Goal: Information Seeking & Learning: Learn about a topic

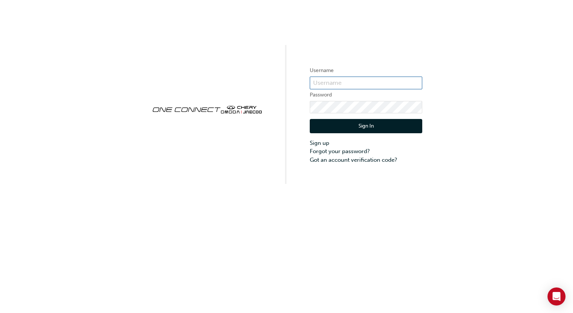
type input "CHAU0054"
click at [349, 121] on button "Sign In" at bounding box center [366, 126] width 113 height 14
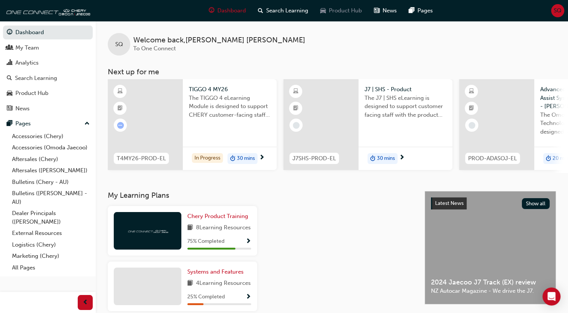
click at [334, 12] on span "Product Hub" at bounding box center [345, 10] width 33 height 9
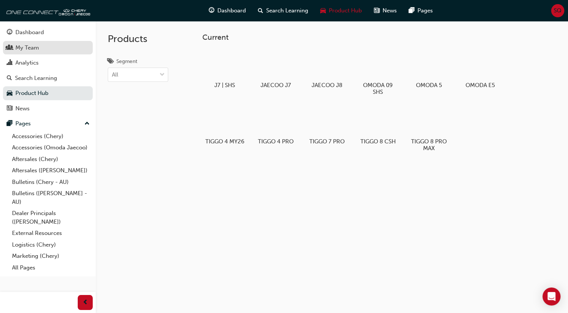
click at [26, 53] on link "My Team" at bounding box center [48, 48] width 90 height 14
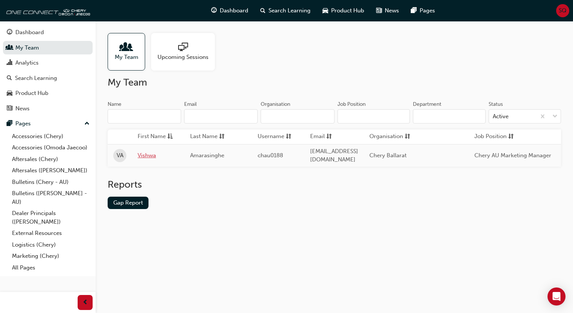
click at [147, 153] on link "Vishwa" at bounding box center [158, 155] width 41 height 9
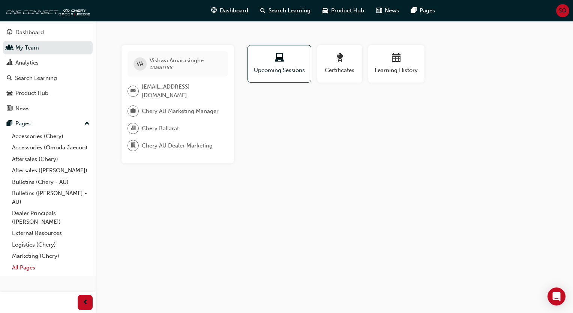
click at [25, 266] on link "All Pages" at bounding box center [51, 268] width 84 height 12
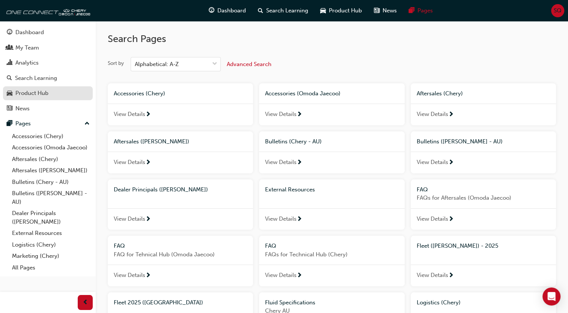
click at [44, 94] on div "Product Hub" at bounding box center [31, 93] width 33 height 9
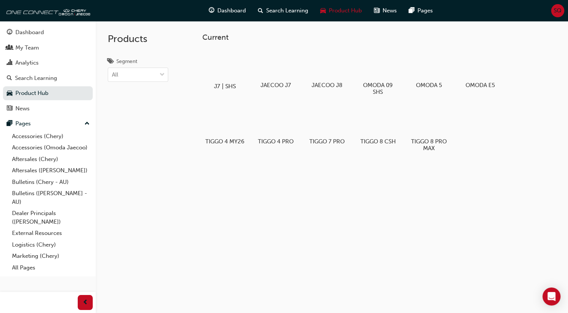
click at [227, 64] on div at bounding box center [225, 65] width 42 height 30
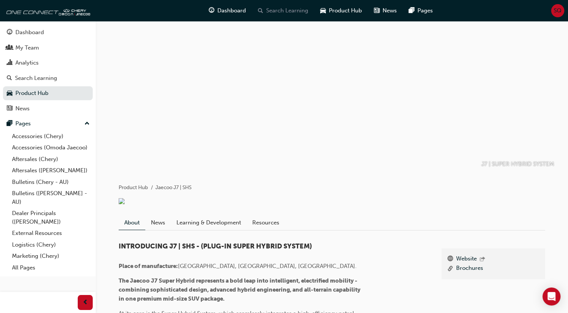
click at [282, 8] on span "Search Learning" at bounding box center [287, 10] width 42 height 9
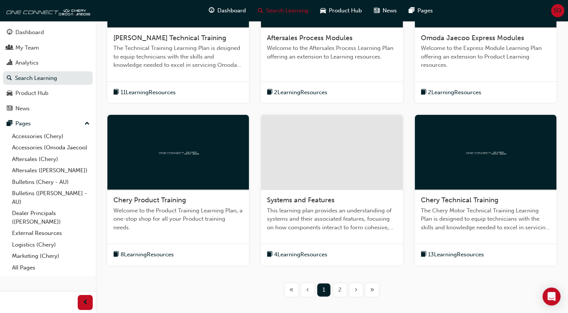
scroll to position [221, 0]
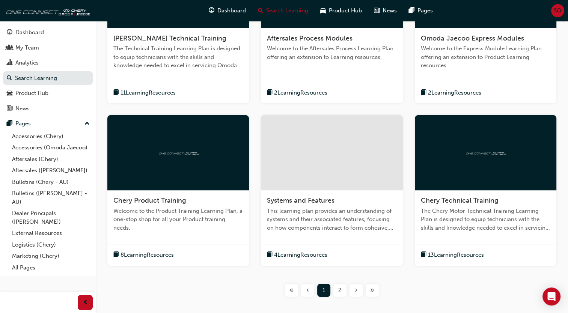
click at [337, 181] on div at bounding box center [331, 152] width 141 height 75
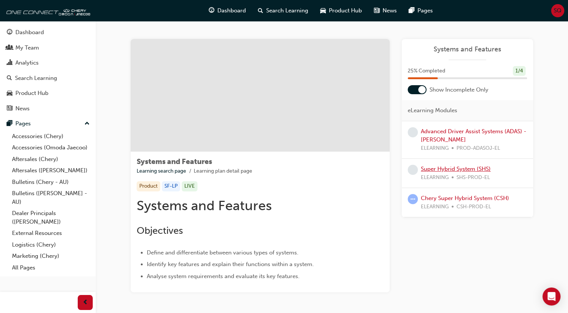
click at [443, 170] on link "Super Hybrid System (SHS)" at bounding box center [456, 168] width 70 height 7
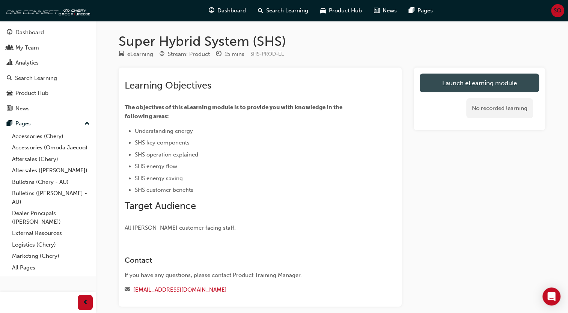
click at [520, 82] on link "Launch eLearning module" at bounding box center [478, 83] width 119 height 19
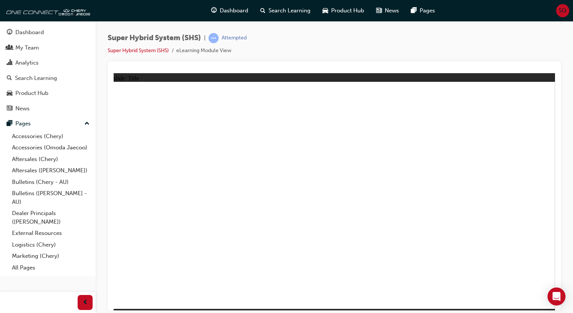
drag, startPoint x: 133, startPoint y: 225, endPoint x: 156, endPoint y: 210, distance: 27.7
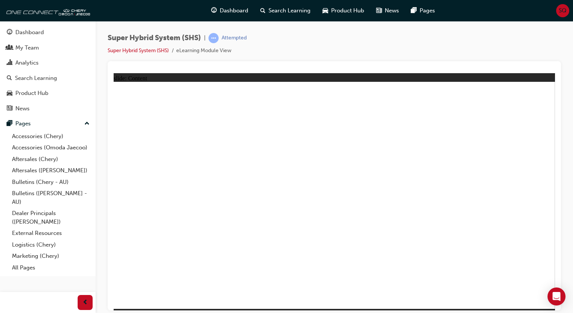
drag, startPoint x: 454, startPoint y: 181, endPoint x: 549, endPoint y: 271, distance: 130.8
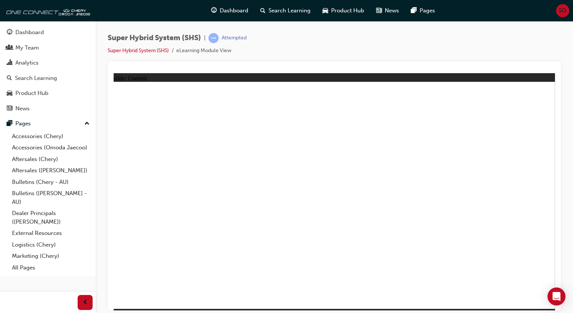
drag, startPoint x: 198, startPoint y: 263, endPoint x: 246, endPoint y: 242, distance: 51.8
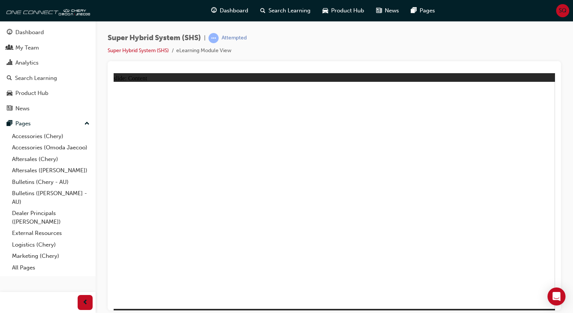
drag, startPoint x: 355, startPoint y: 233, endPoint x: 574, endPoint y: 317, distance: 234.6
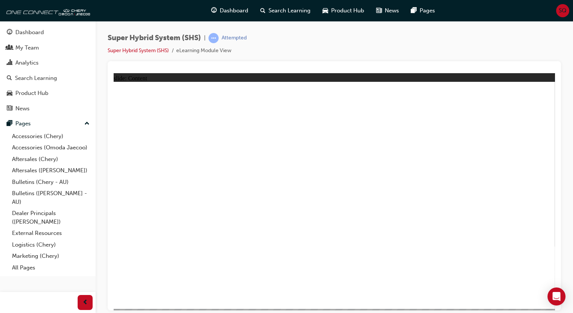
drag, startPoint x: 409, startPoint y: 152, endPoint x: 417, endPoint y: 152, distance: 8.6
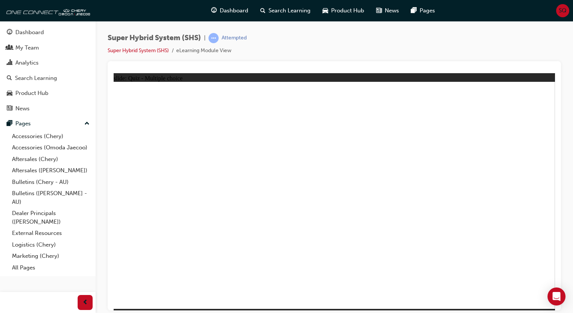
radio input "true"
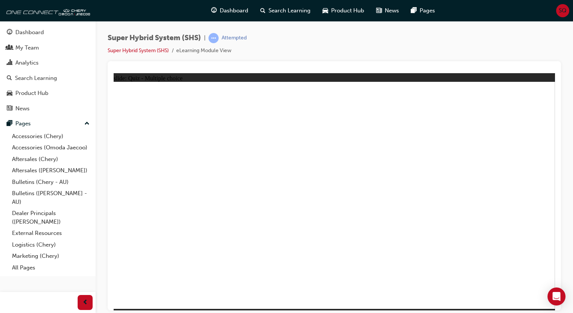
radio input "true"
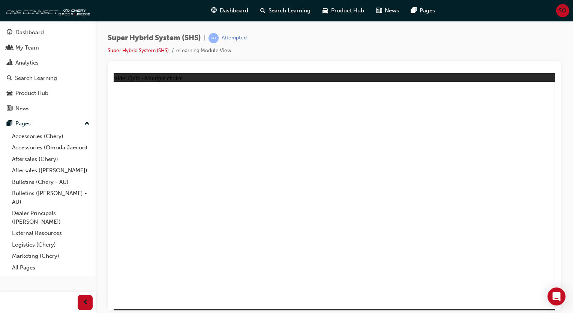
radio input "true"
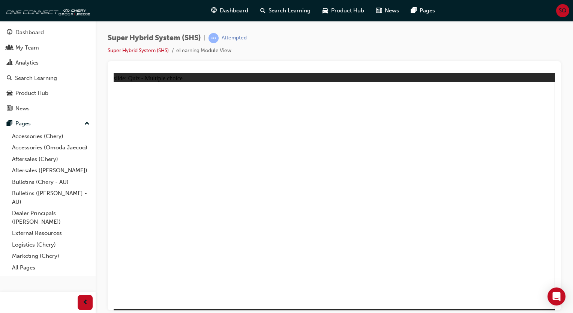
radio input "true"
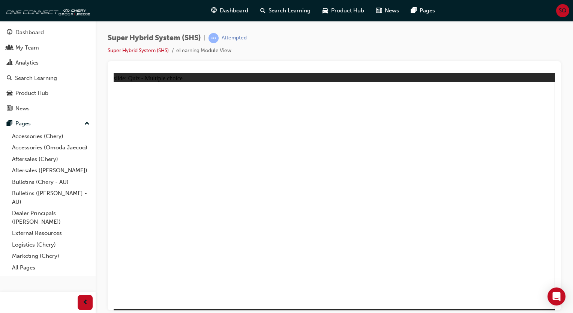
radio input "true"
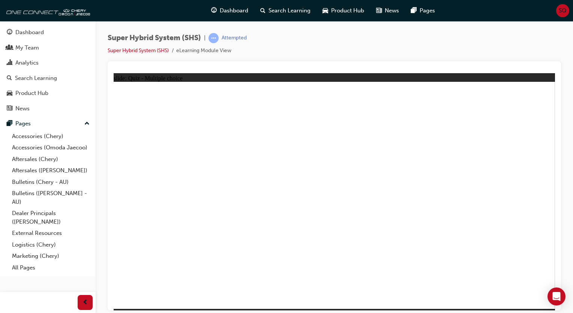
radio input "true"
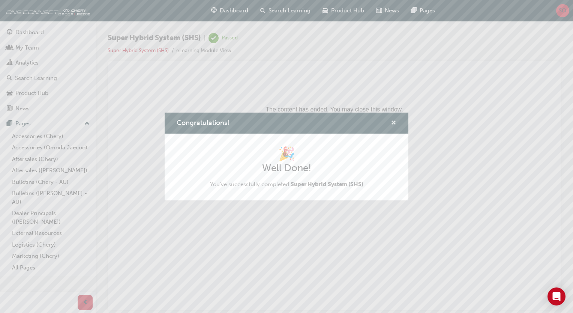
click at [395, 127] on button "Congratulations!" at bounding box center [394, 123] width 6 height 9
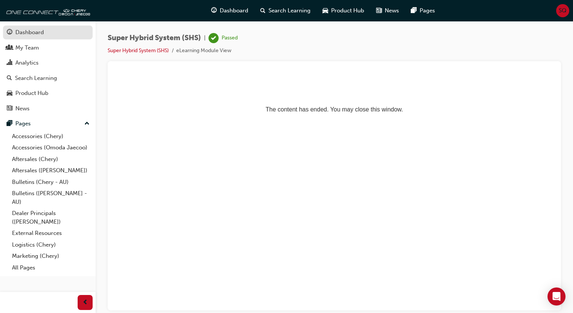
click at [41, 36] on div "Dashboard" at bounding box center [29, 32] width 29 height 9
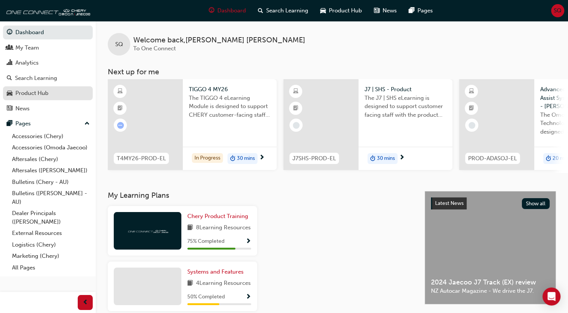
click at [49, 93] on div "Product Hub" at bounding box center [48, 93] width 82 height 9
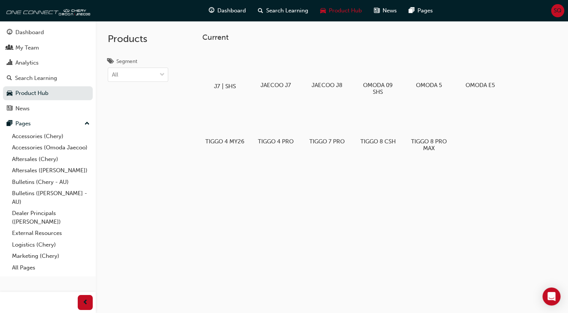
click at [221, 66] on div at bounding box center [225, 65] width 42 height 30
